Goal: Task Accomplishment & Management: Use online tool/utility

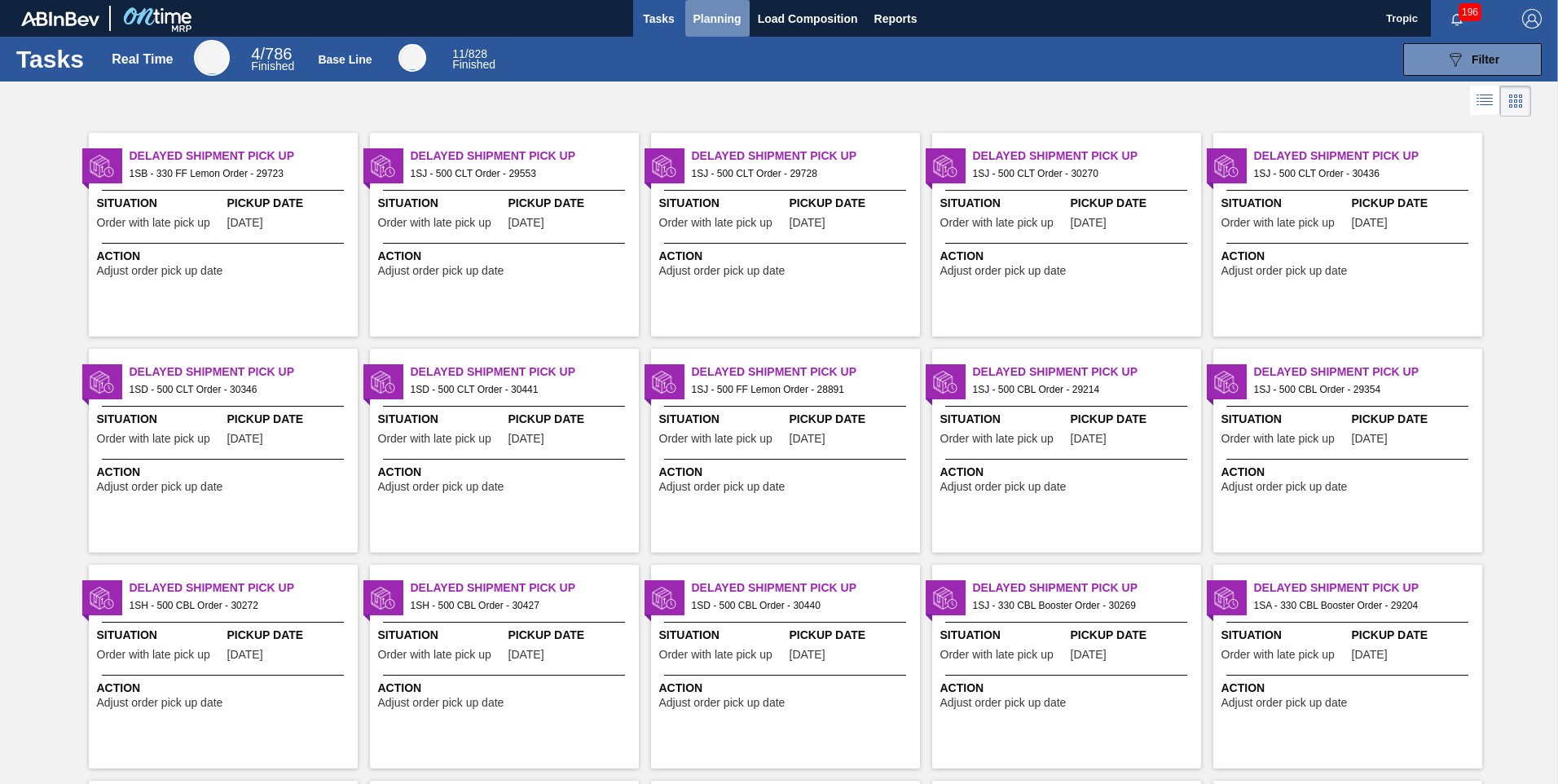
click at [716, 19] on span "Planning" at bounding box center [717, 18] width 48 height 20
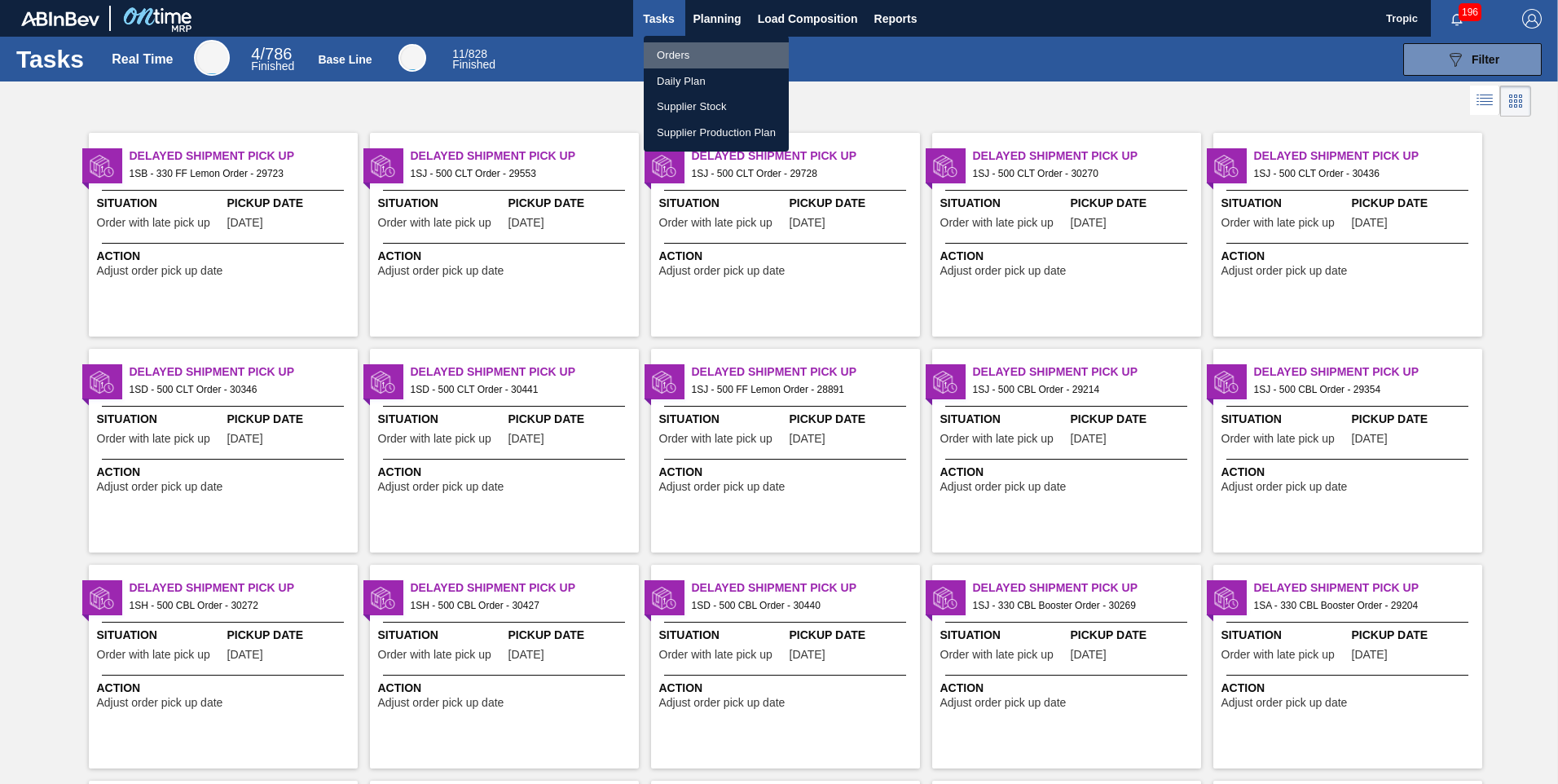
click at [672, 56] on li "Orders" at bounding box center [716, 56] width 145 height 26
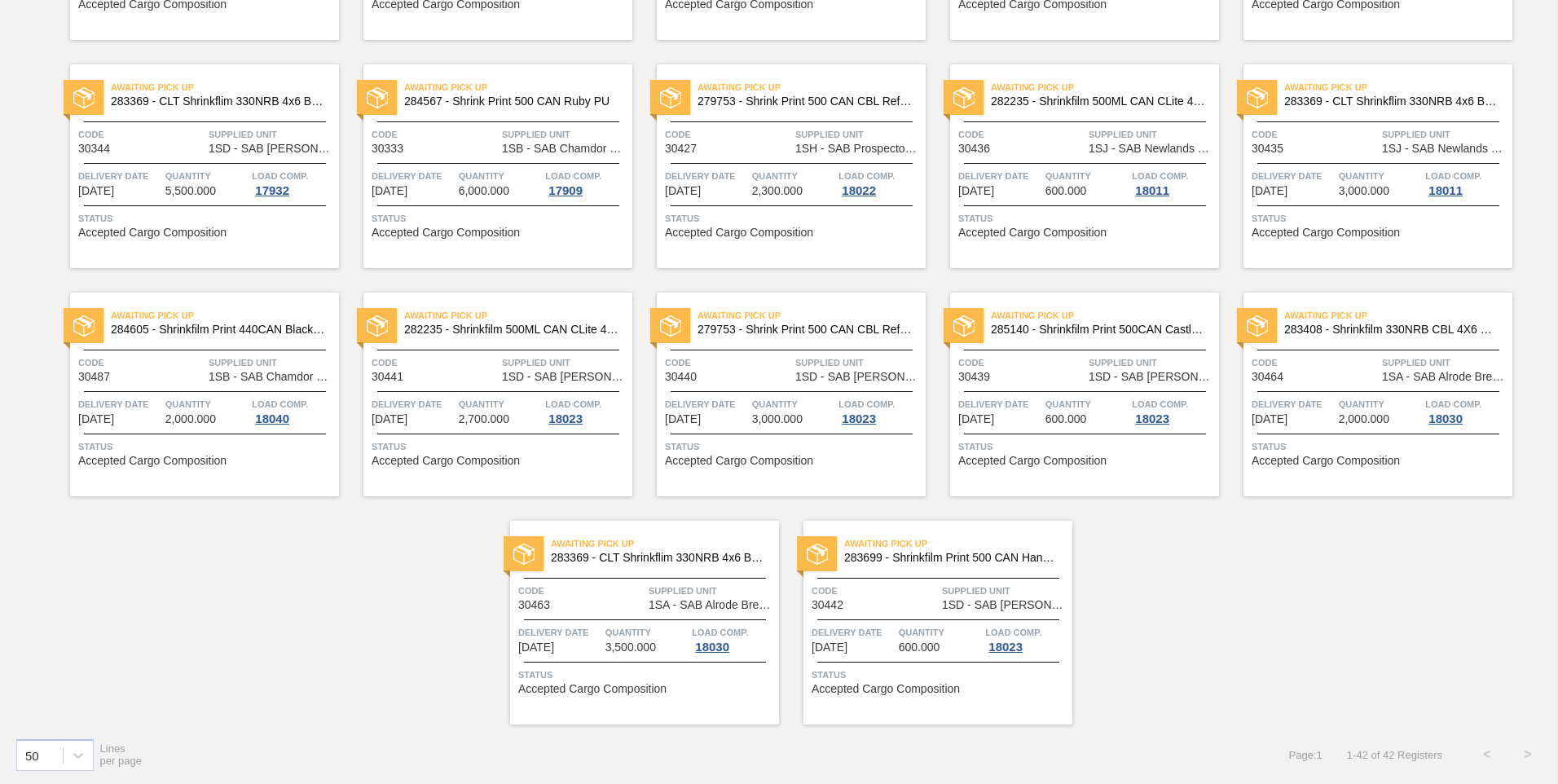
scroll to position [1451, 0]
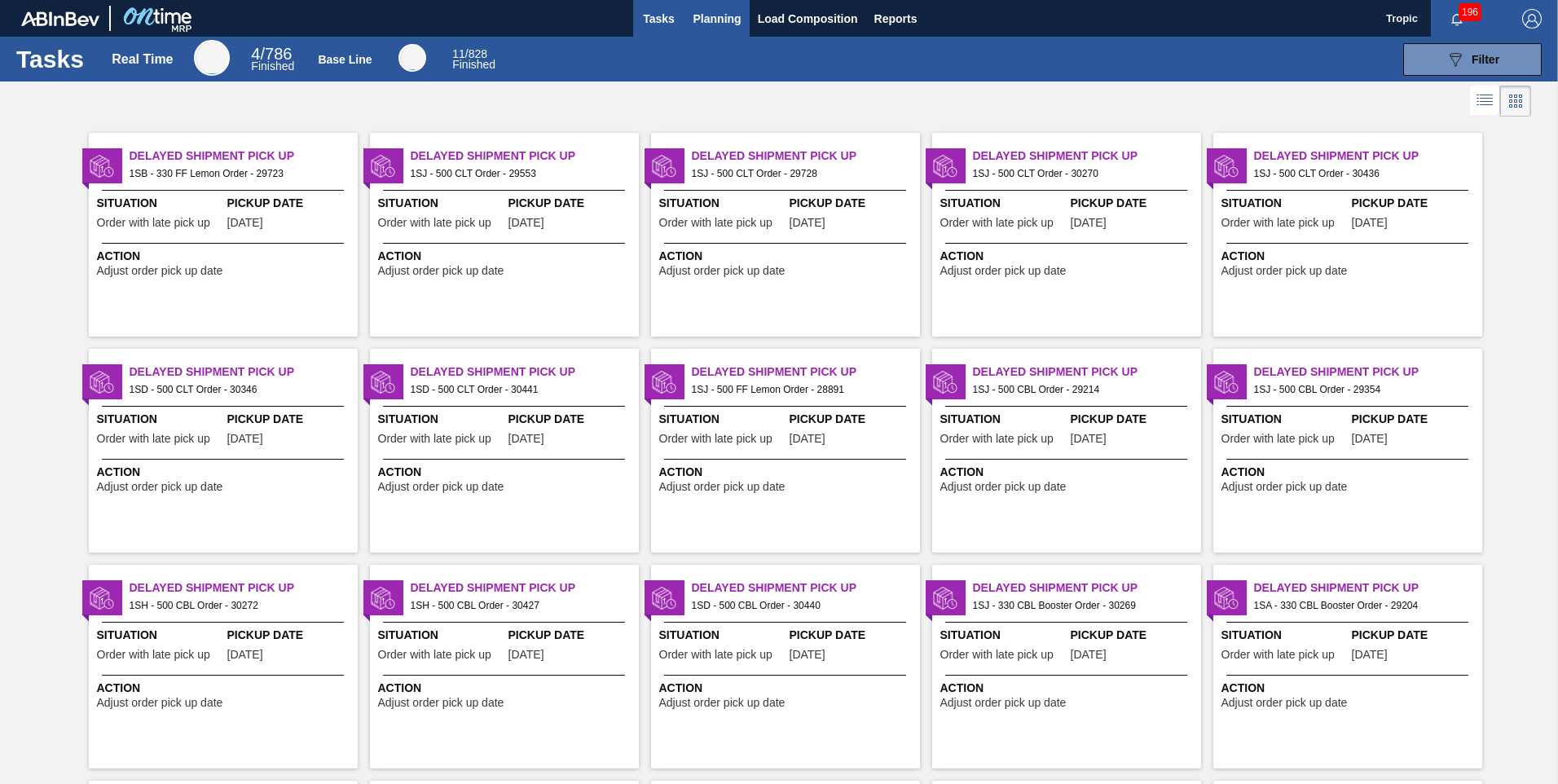
click at [721, 21] on span "Planning" at bounding box center [717, 18] width 48 height 20
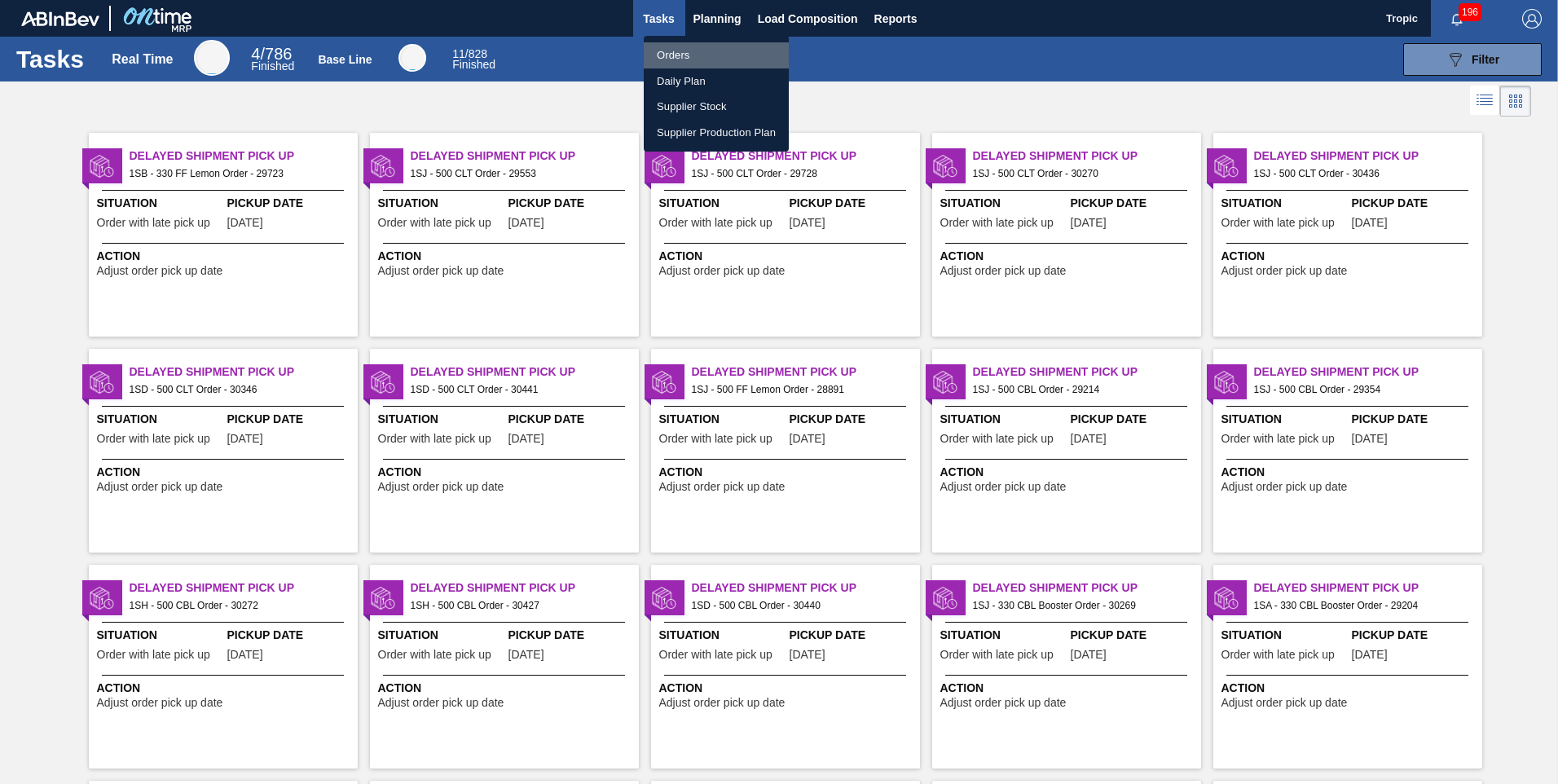
click at [696, 59] on li "Orders" at bounding box center [716, 56] width 145 height 26
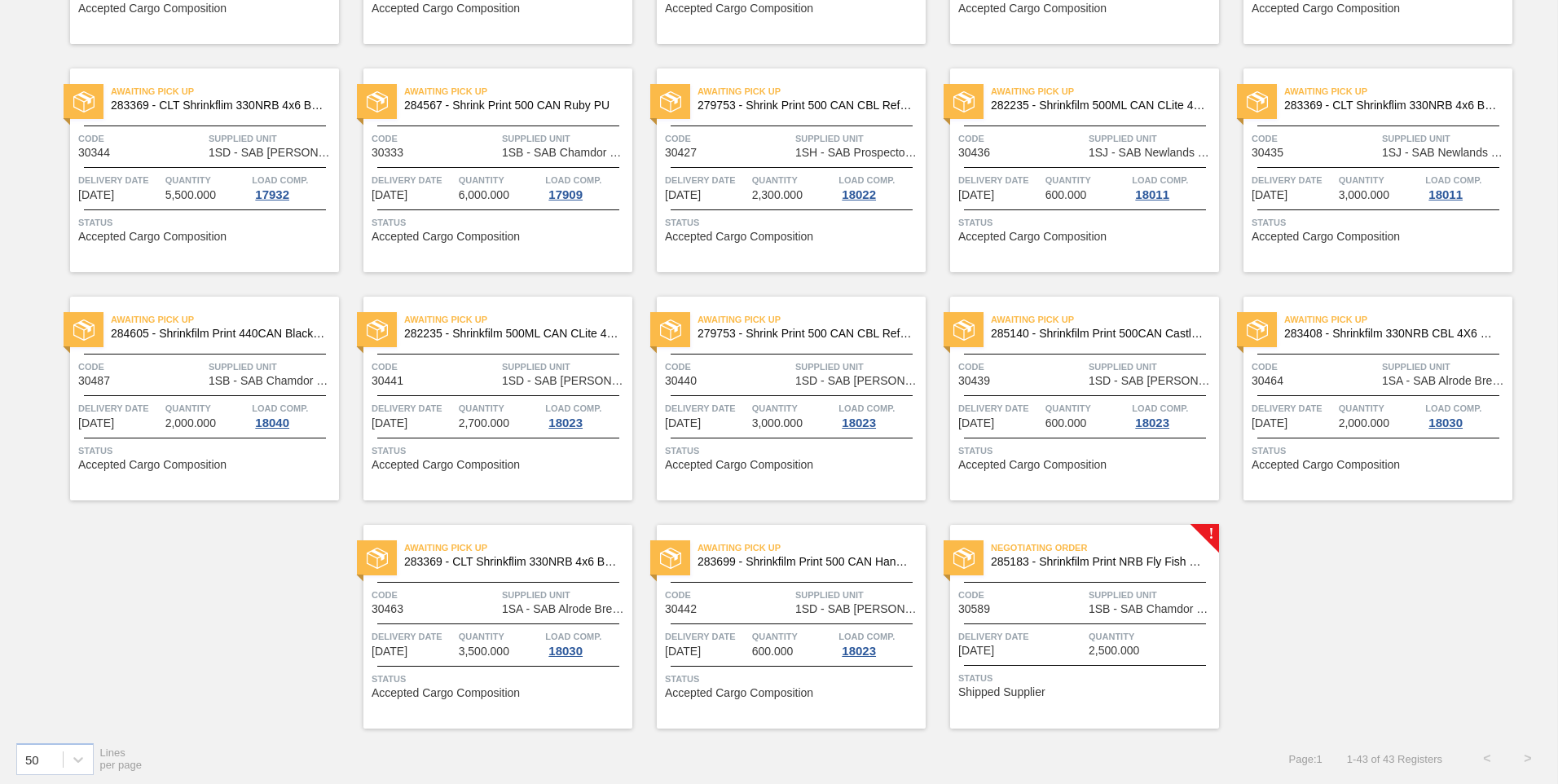
scroll to position [1451, 0]
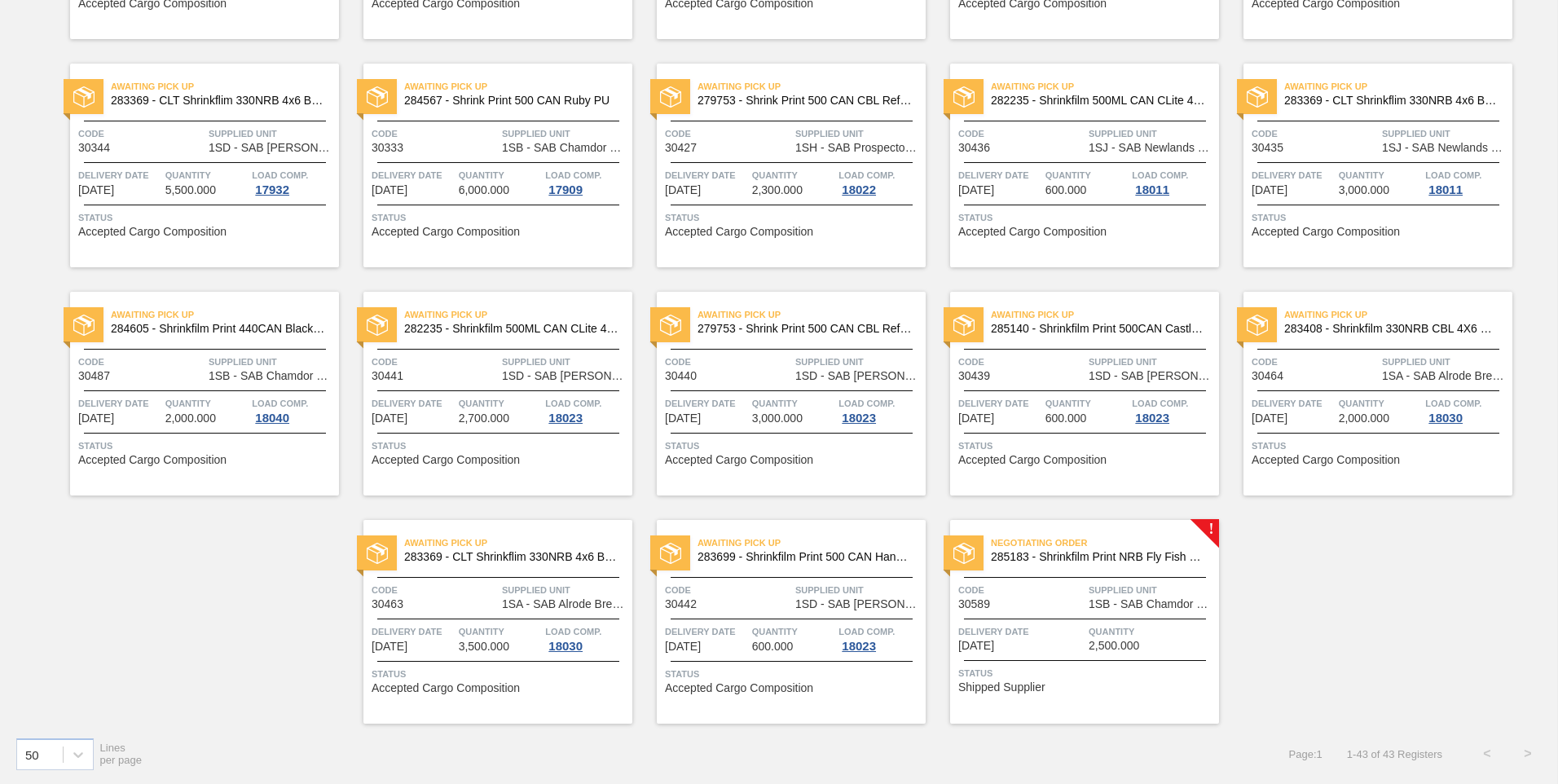
click at [1032, 549] on span "Negotiating Order" at bounding box center [1105, 542] width 228 height 16
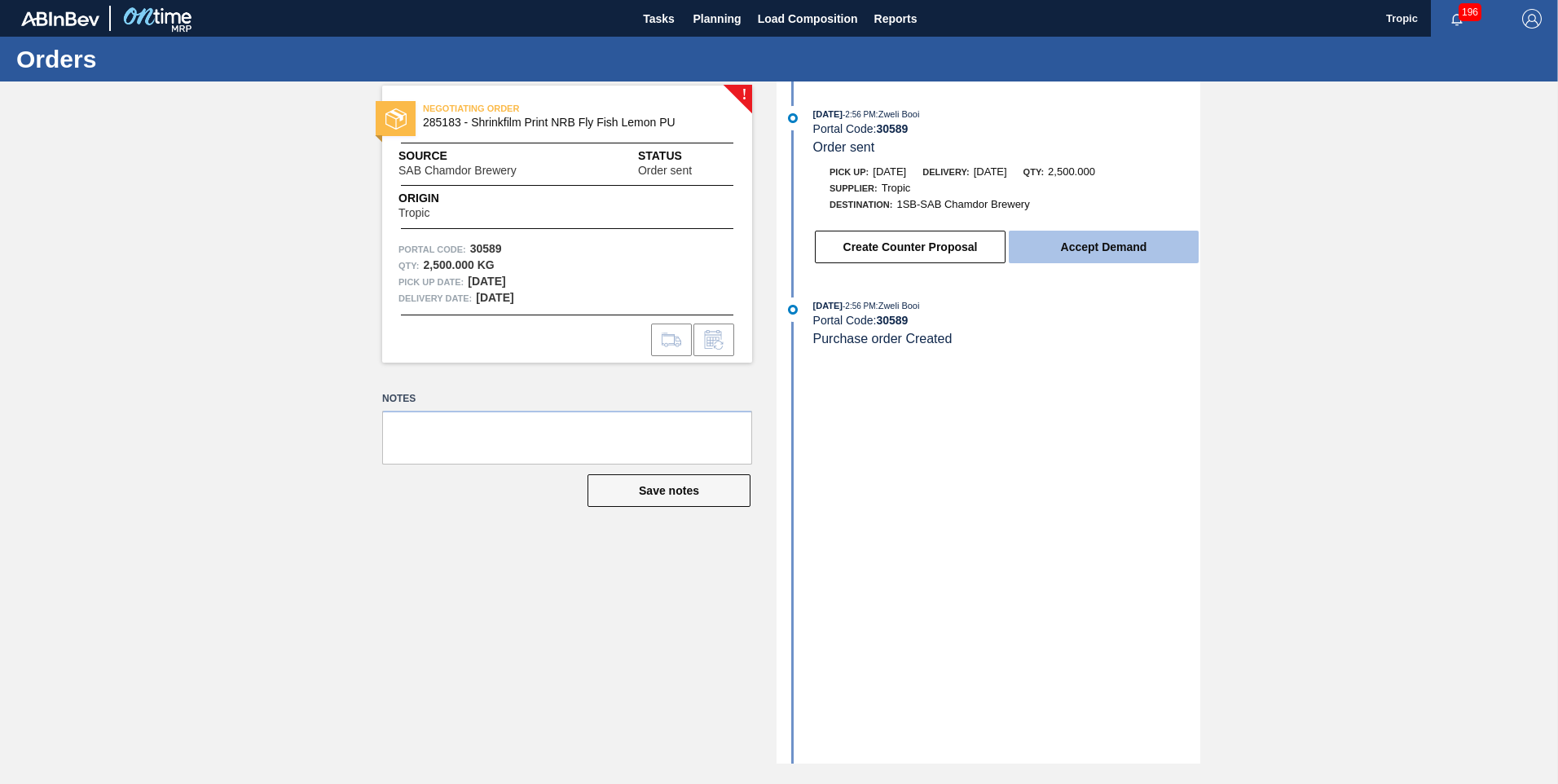
click at [1172, 255] on button "Accept Demand" at bounding box center [1104, 247] width 190 height 32
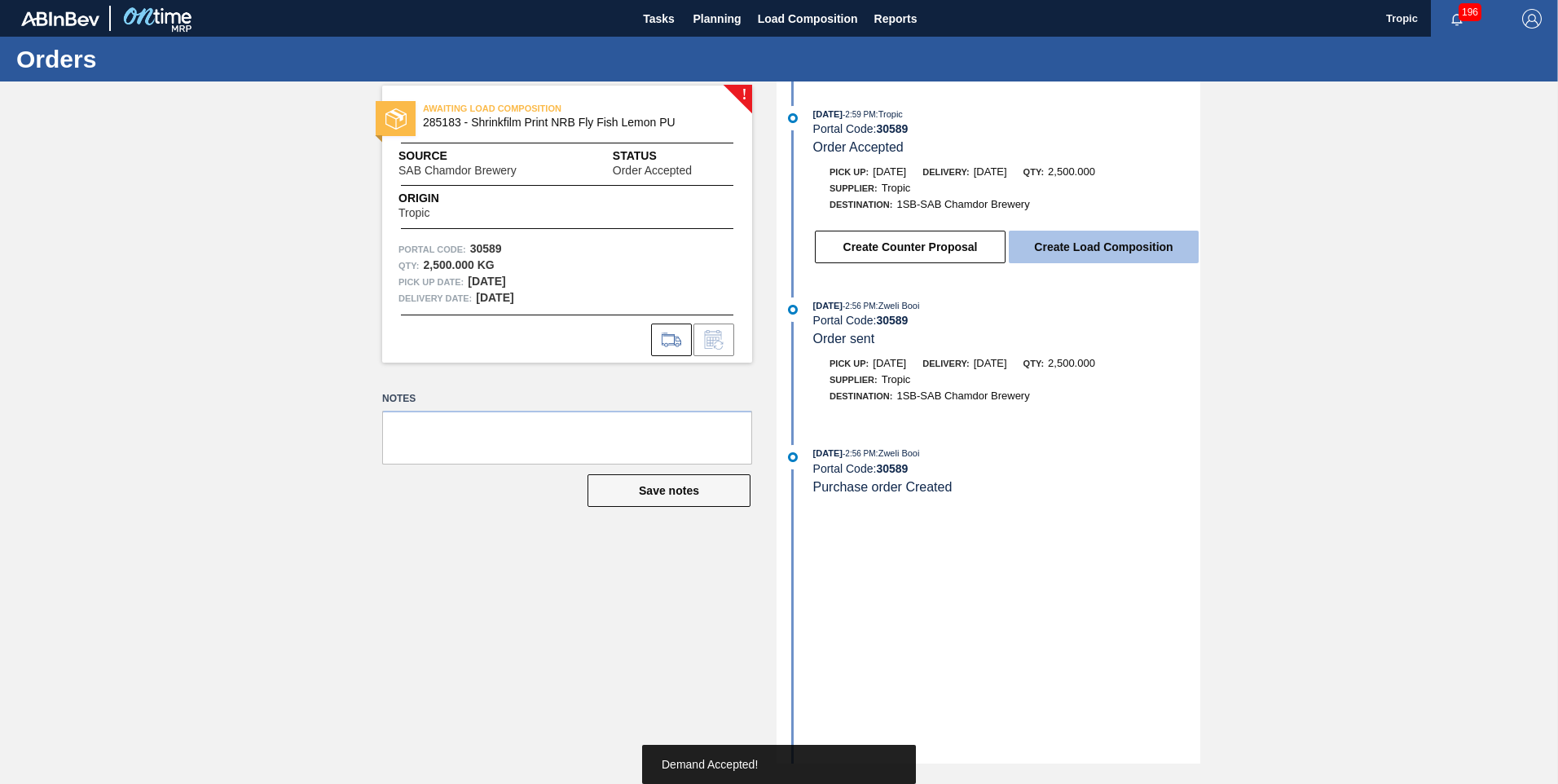
click at [1062, 246] on button "Create Load Composition" at bounding box center [1104, 247] width 190 height 32
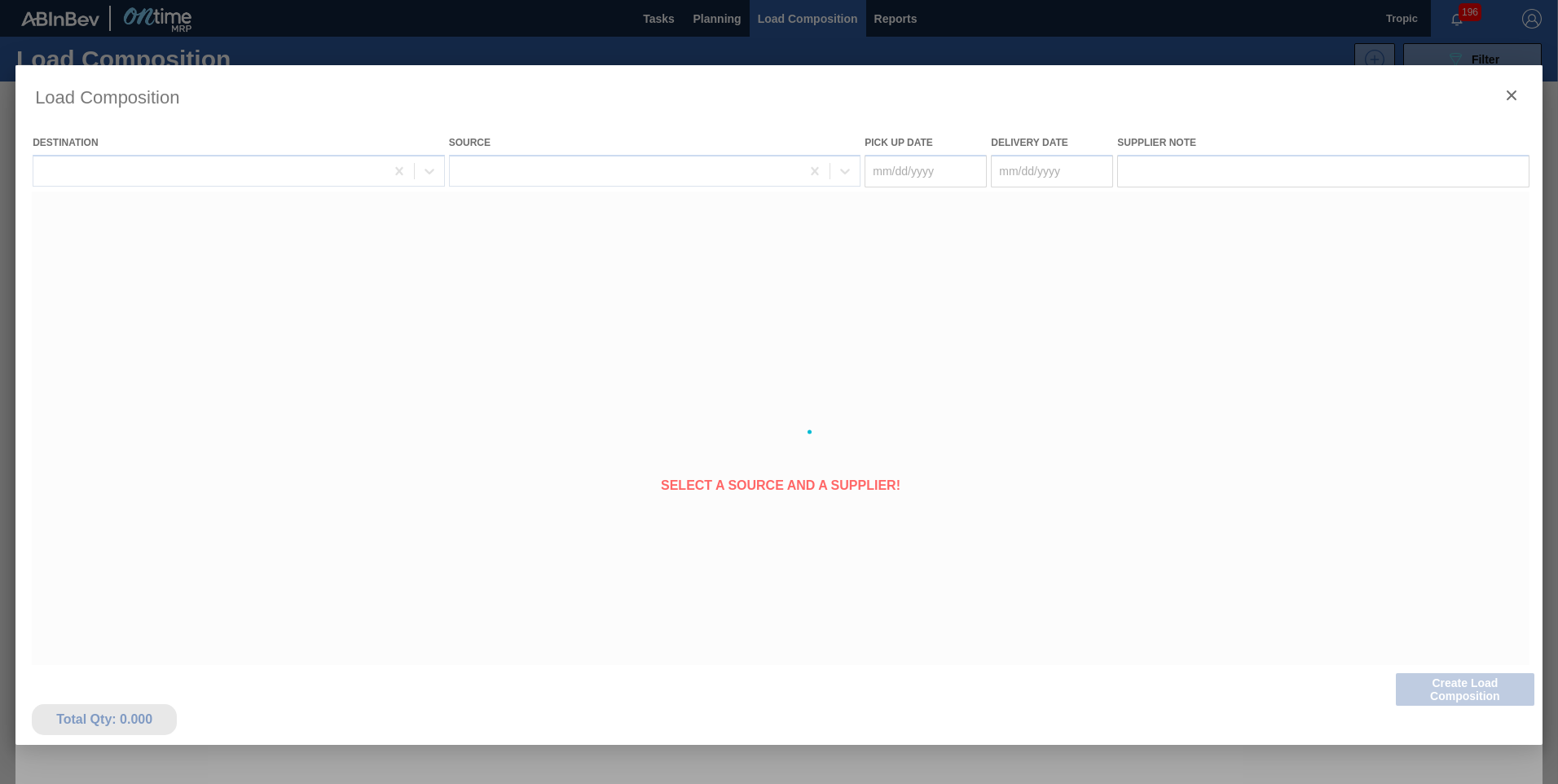
type Date "08/11/2025"
type Date "[DATE]"
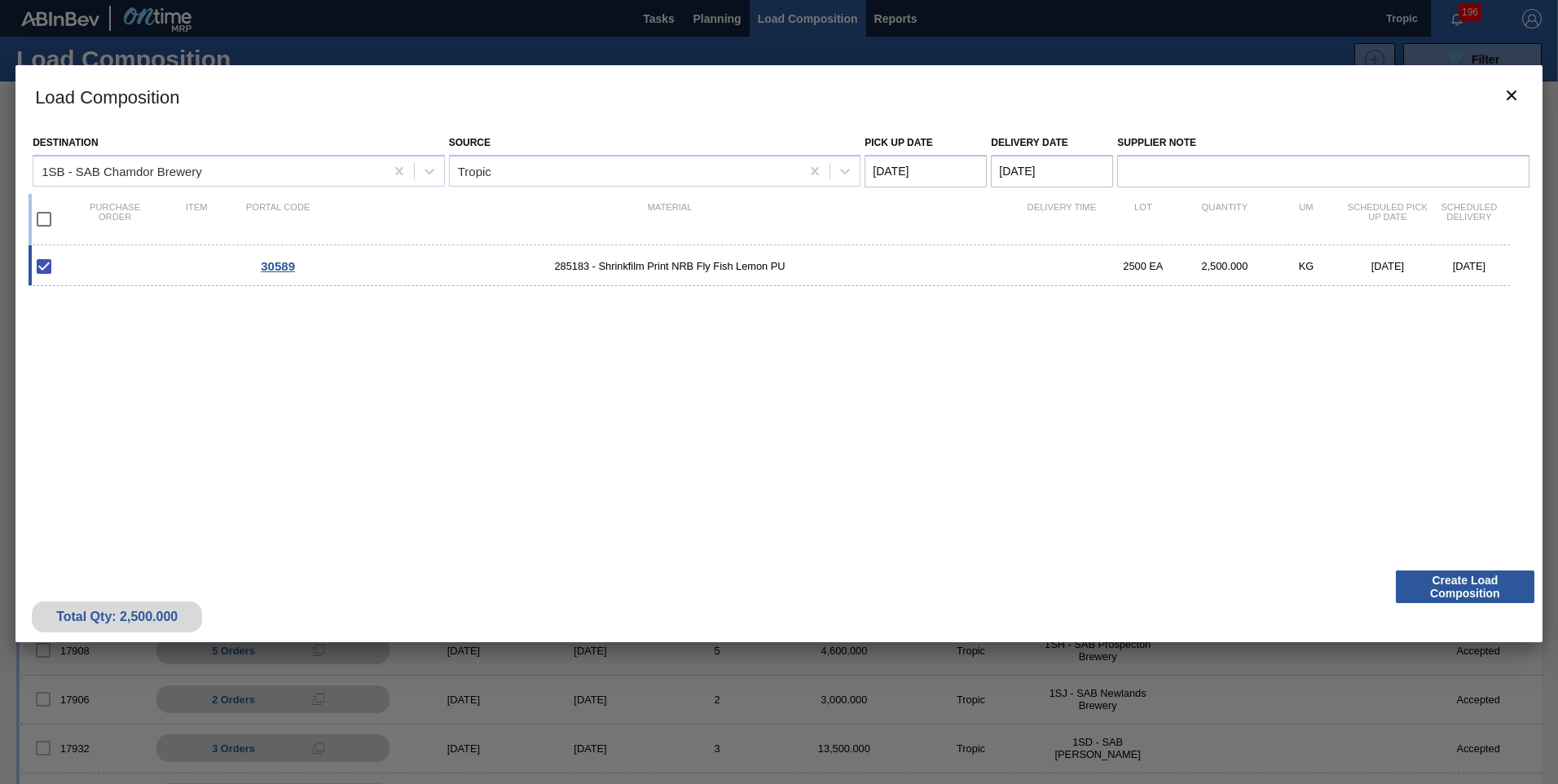
click at [46, 224] on input "checkbox" at bounding box center [44, 219] width 34 height 34
checkbox input "true"
click at [1455, 580] on button "Create Load Composition" at bounding box center [1465, 586] width 138 height 32
